Goal: Information Seeking & Learning: Understand process/instructions

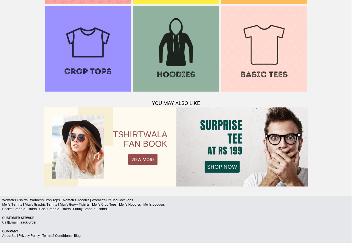
scroll to position [536, 0]
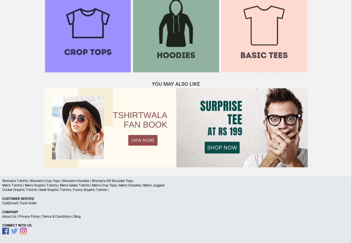
click at [64, 217] on link "Terms & Conditions" at bounding box center [56, 216] width 29 height 4
